Goal: Check status

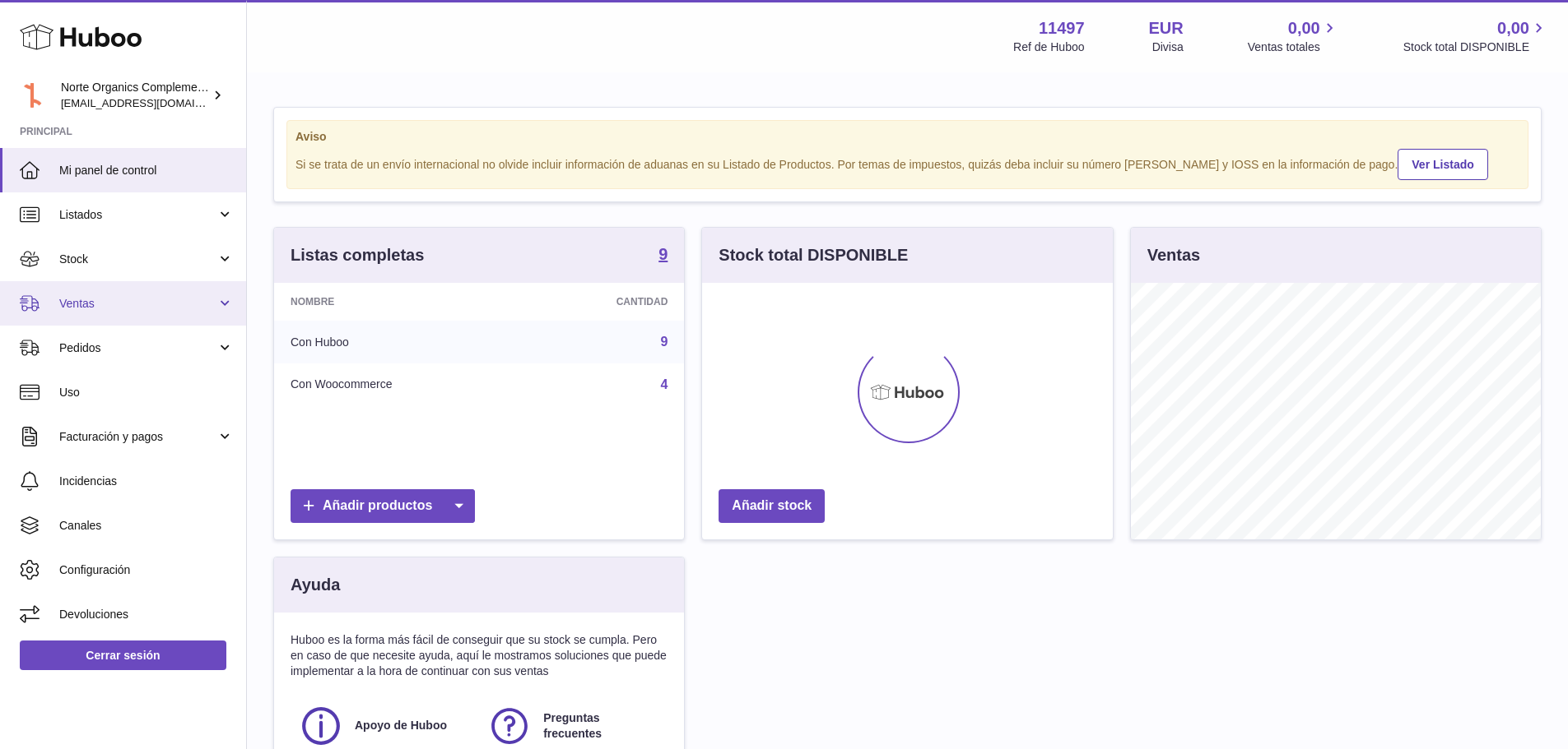
scroll to position [257, 411]
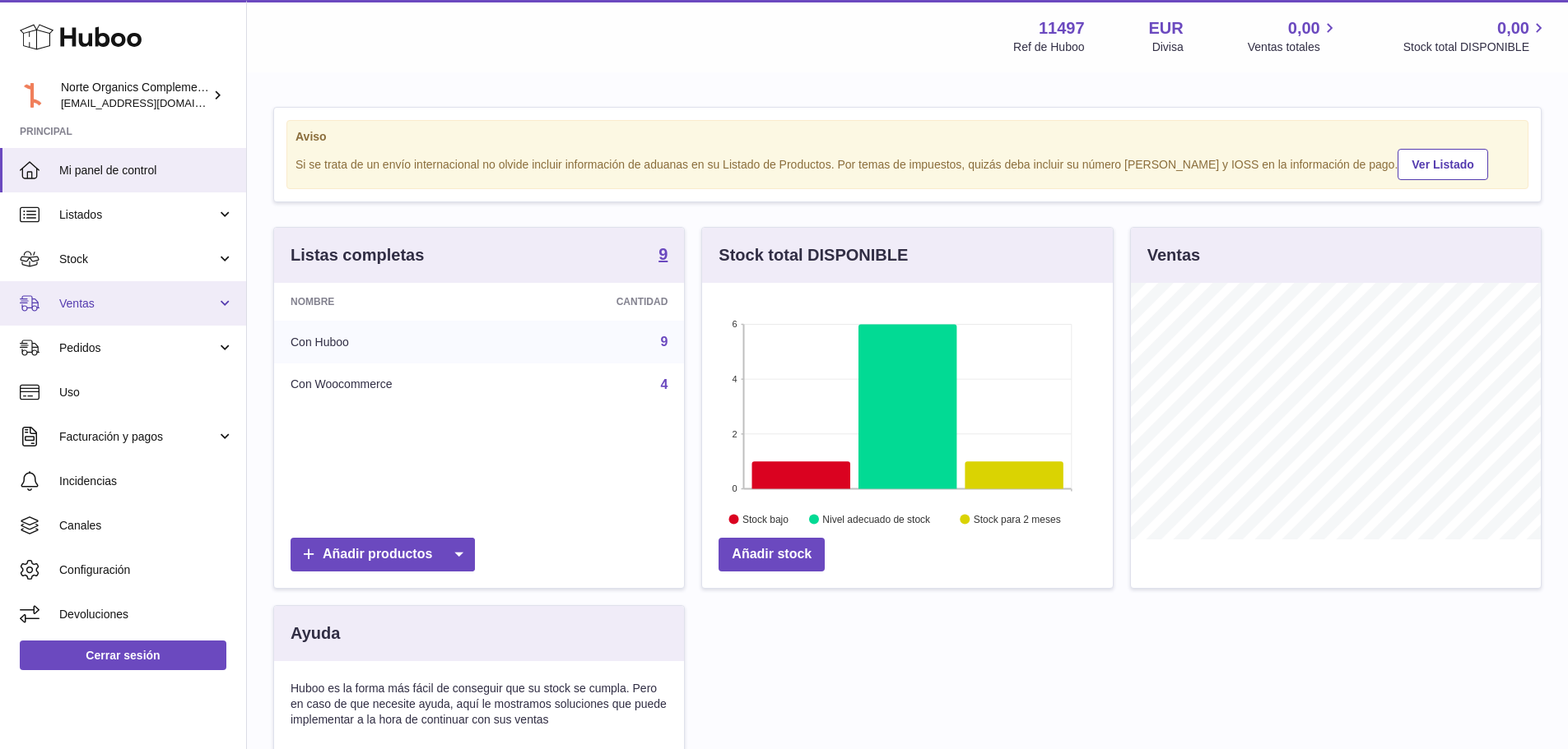
click at [91, 307] on span "Ventas" at bounding box center [138, 303] width 157 height 15
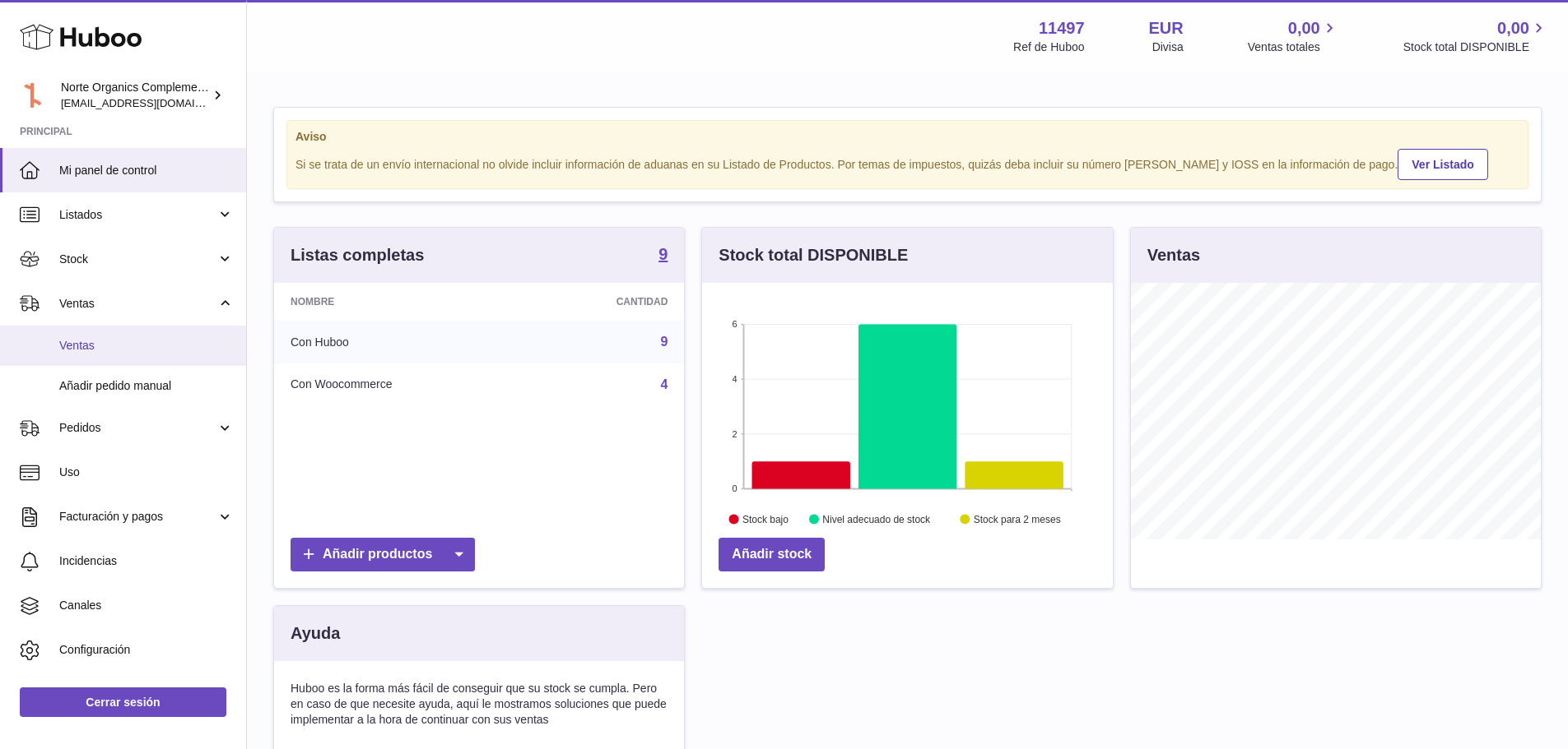
click at [86, 348] on span "Ventas" at bounding box center [146, 346] width 175 height 15
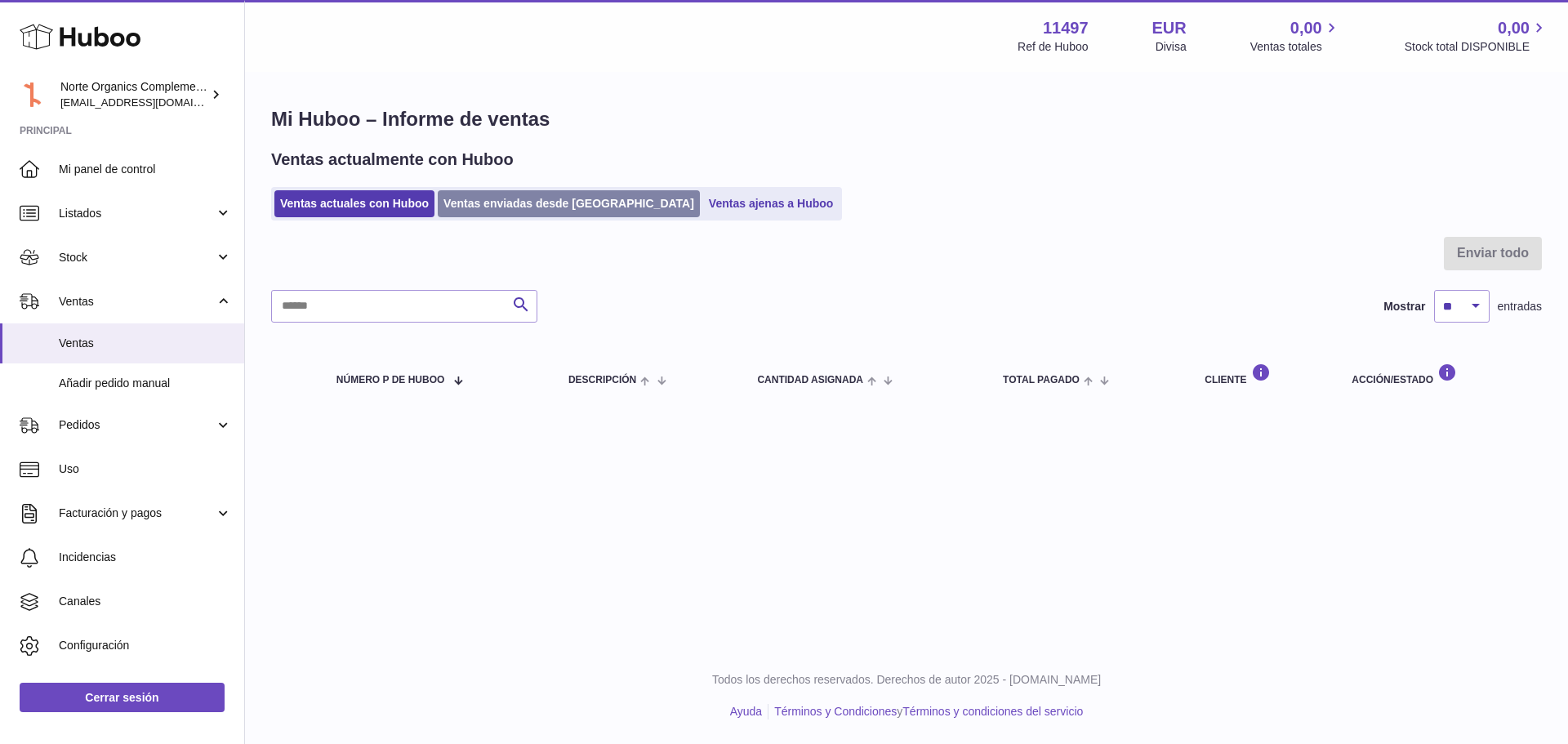
click at [478, 214] on link "Ventas enviadas desde [GEOGRAPHIC_DATA]" at bounding box center [568, 203] width 262 height 27
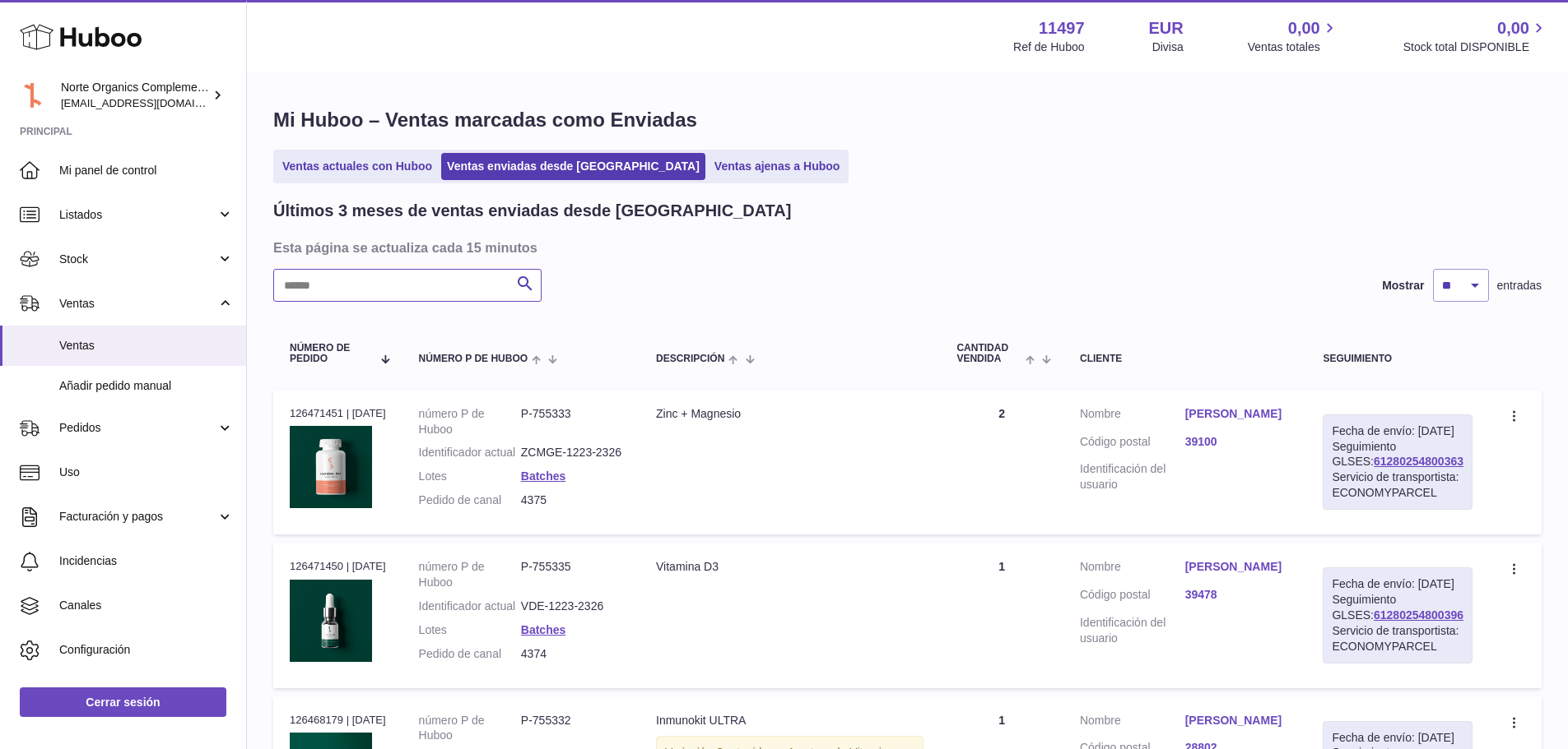
click at [413, 278] on input "text" at bounding box center [407, 285] width 268 height 33
paste input "**********"
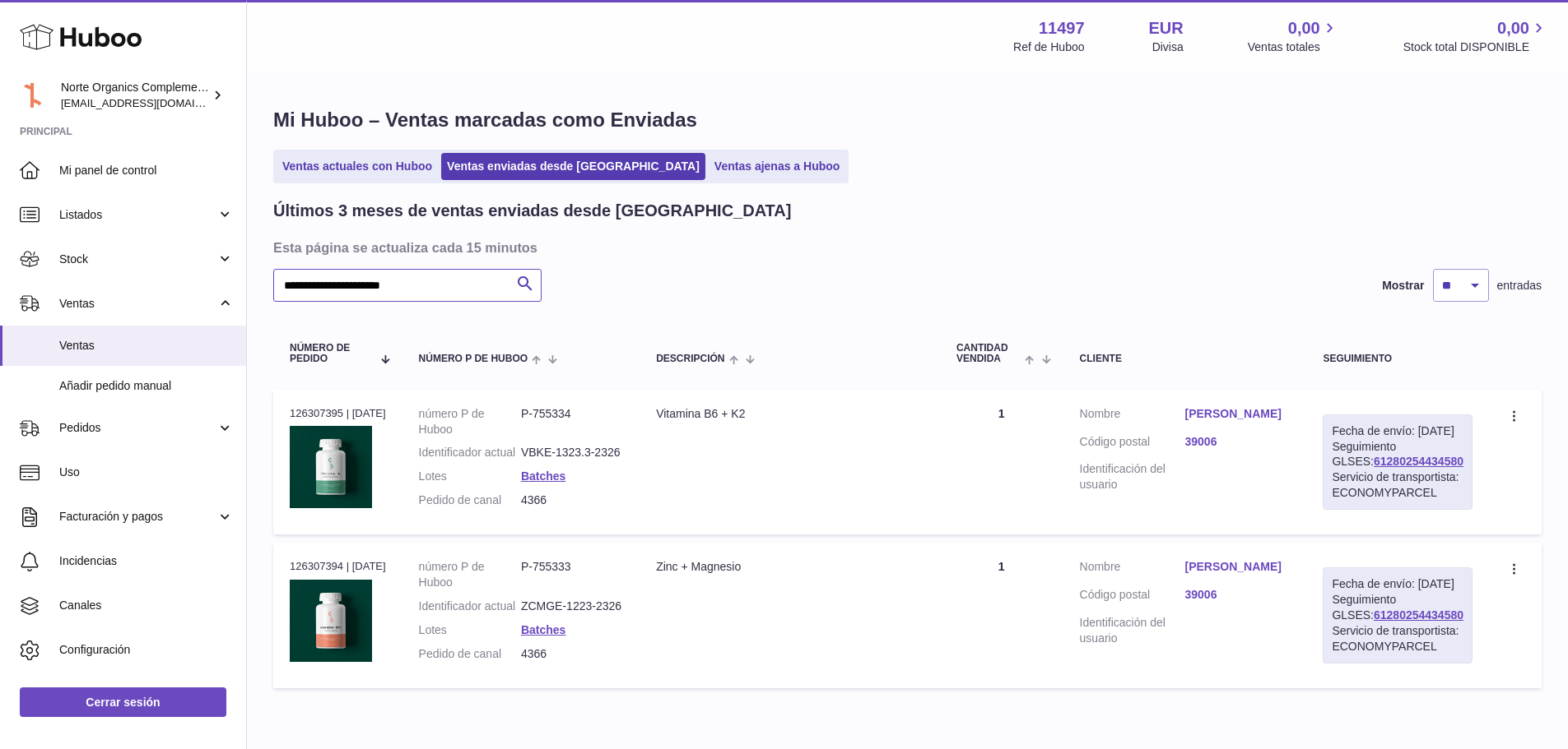
type input "**********"
click at [1264, 417] on link "Carlos Tejera Zamanillo" at bounding box center [1236, 414] width 105 height 15
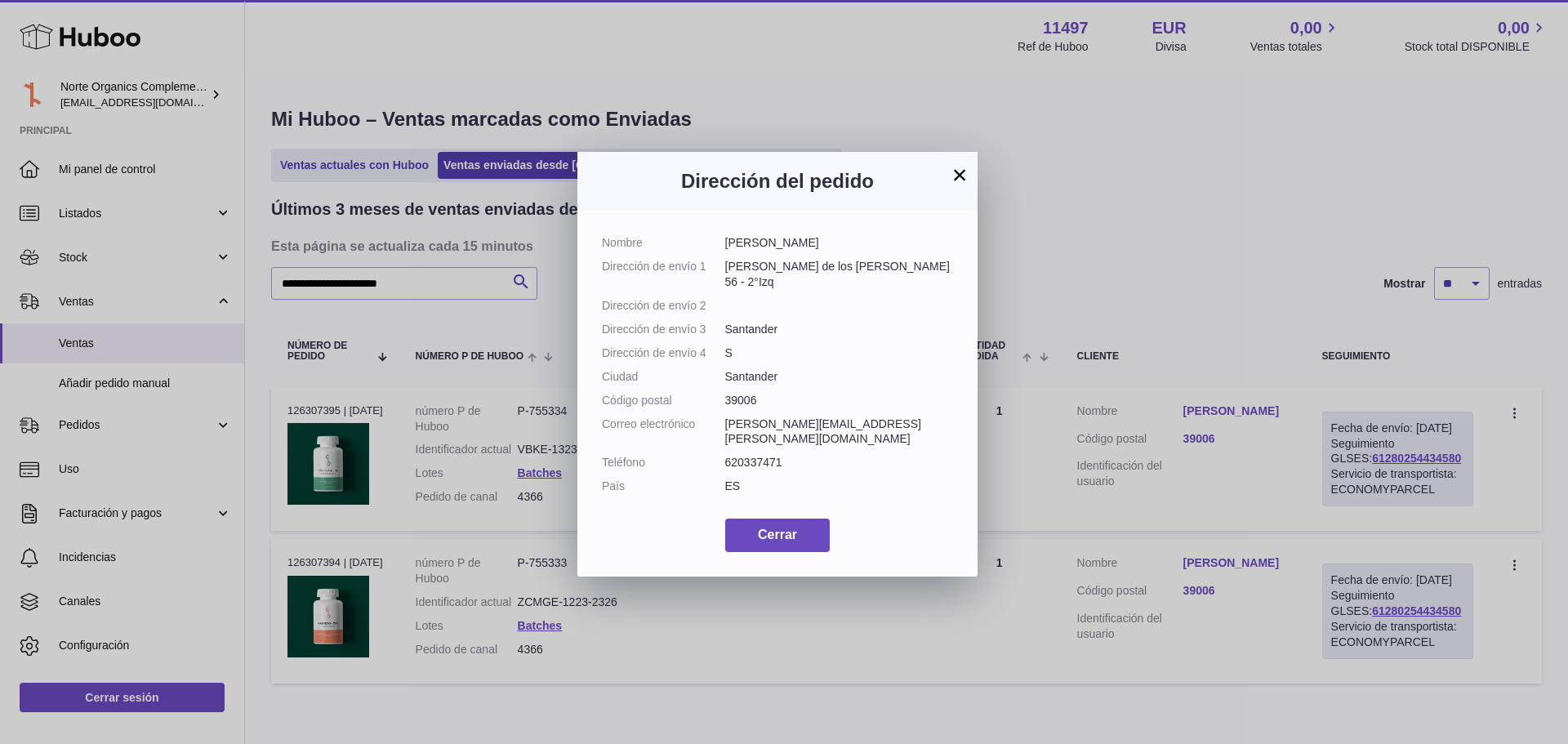
click at [956, 176] on button "×" at bounding box center [959, 174] width 20 height 20
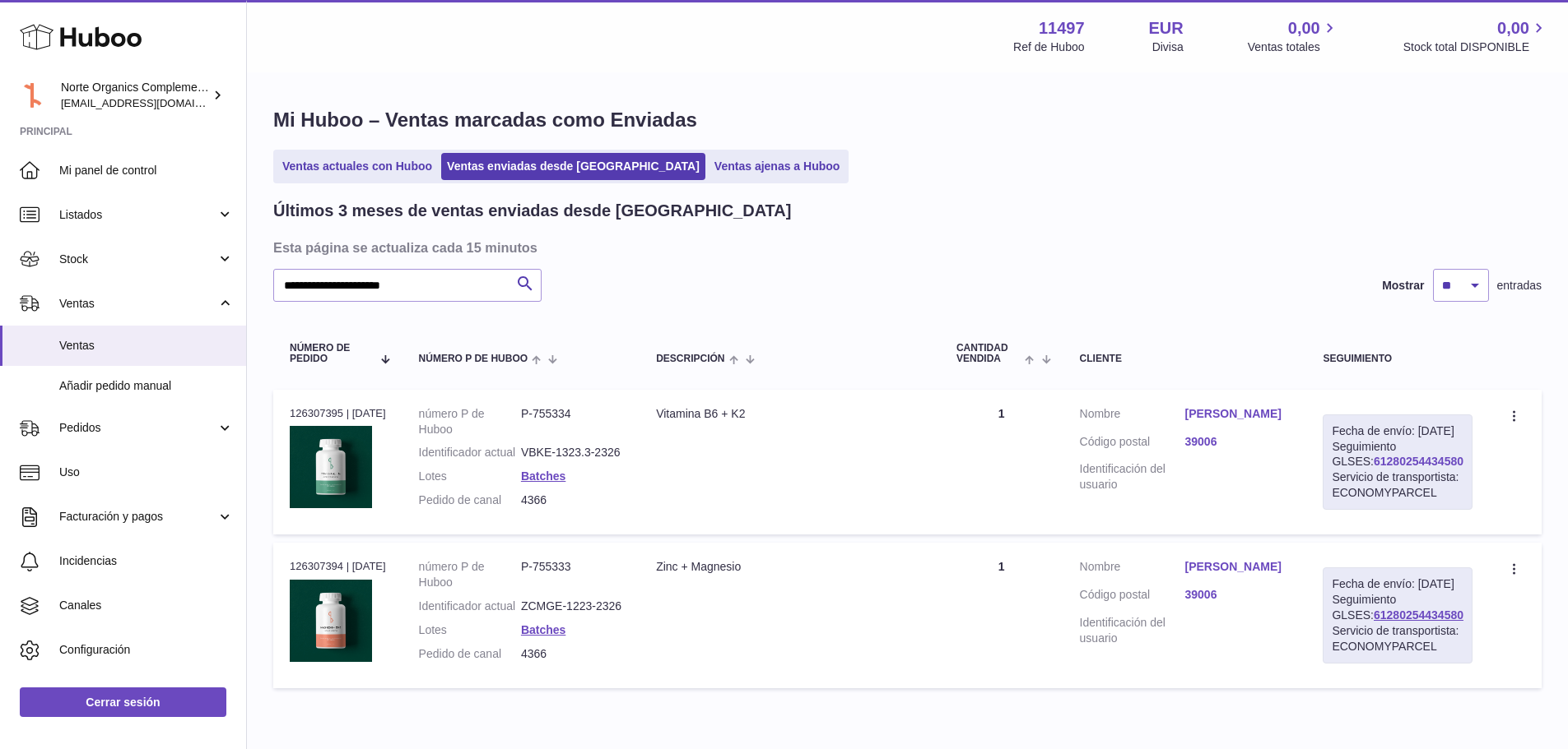
drag, startPoint x: 1451, startPoint y: 479, endPoint x: 1343, endPoint y: 482, distance: 108.0
click at [1343, 482] on div "Fecha de envío: 13º oct. 2025 Seguimiento GLSES: 61280254434580 Servicio de tra…" at bounding box center [1397, 462] width 150 height 96
copy link "61280254434580"
drag, startPoint x: 556, startPoint y: 515, endPoint x: 524, endPoint y: 512, distance: 32.1
click at [524, 508] on dd "4366" at bounding box center [572, 501] width 102 height 15
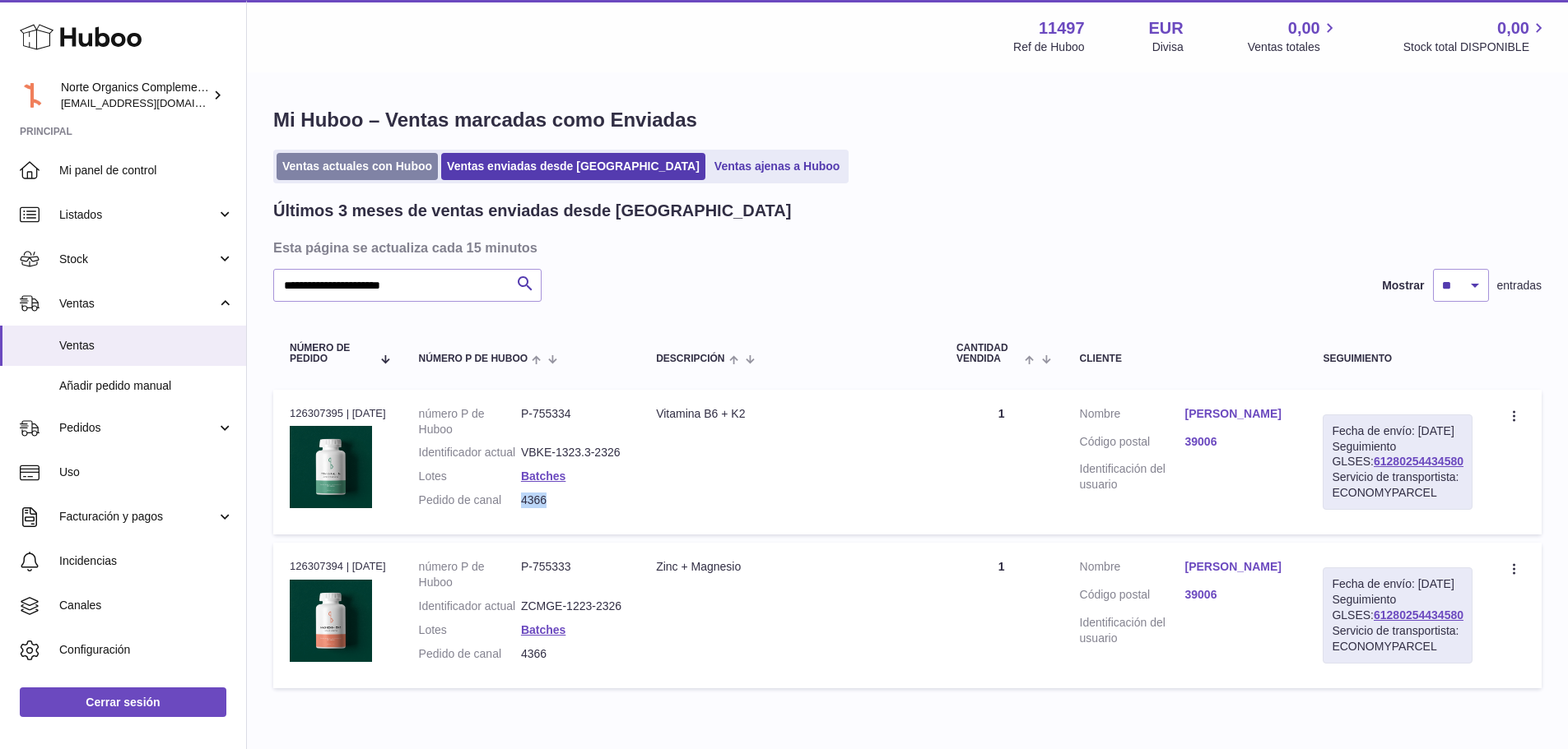
copy dd "4366"
click at [1260, 414] on link "Carlos Tejera Zamanillo" at bounding box center [1236, 414] width 105 height 15
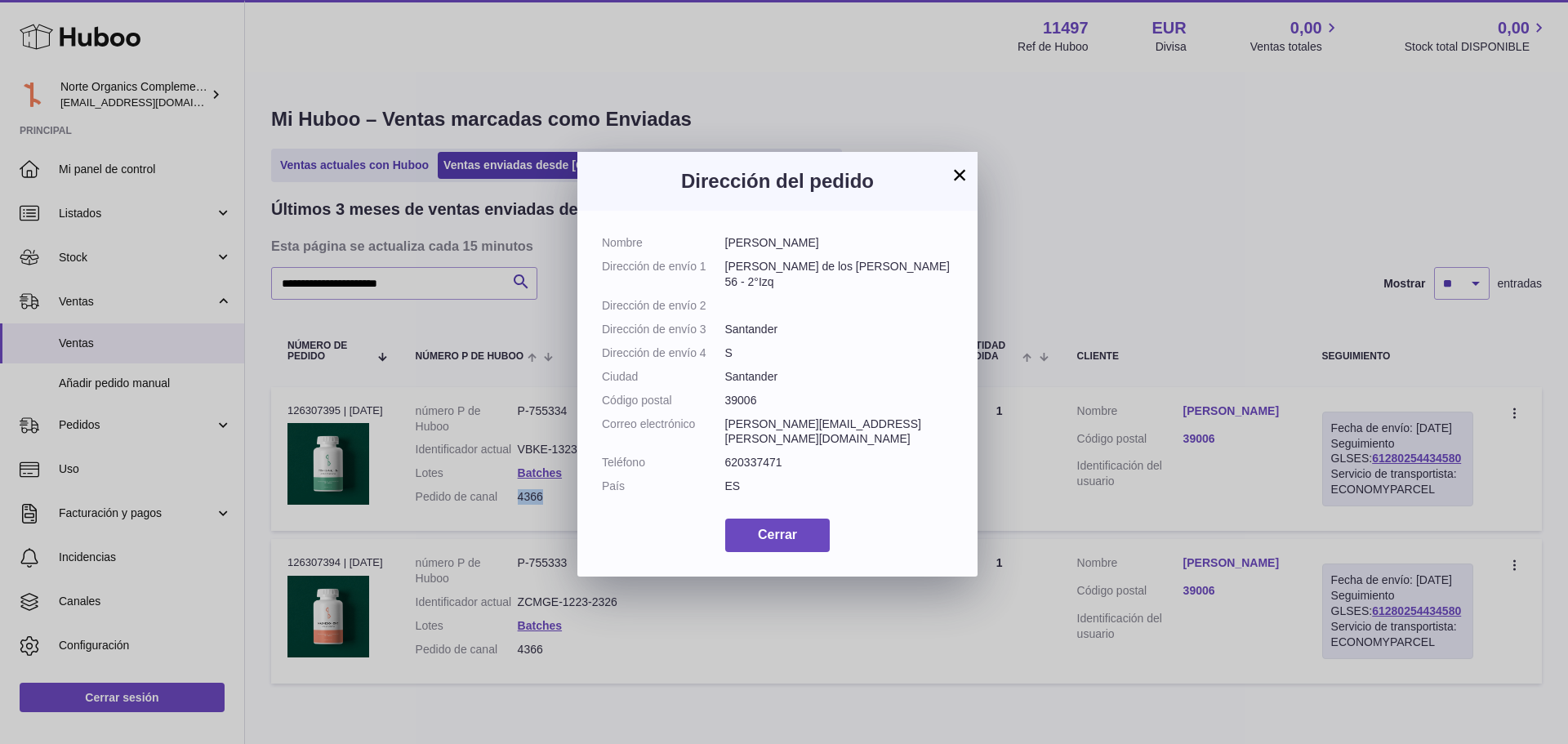
drag, startPoint x: 863, startPoint y: 240, endPoint x: 728, endPoint y: 251, distance: 135.4
click at [728, 251] on dd "Carlos Tejera Zamanillo" at bounding box center [839, 243] width 229 height 15
copy dd "Carlos Tejera Zamanillo"
